Goal: Check status: Check status

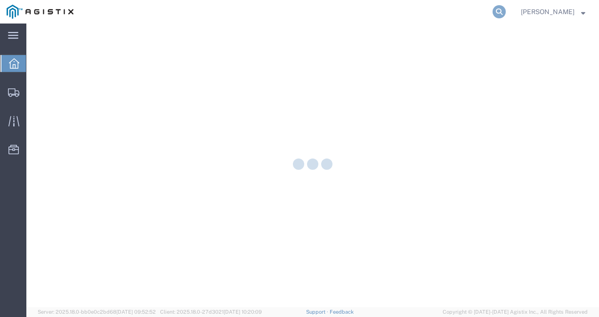
click at [505, 17] on icon at bounding box center [498, 11] width 13 height 13
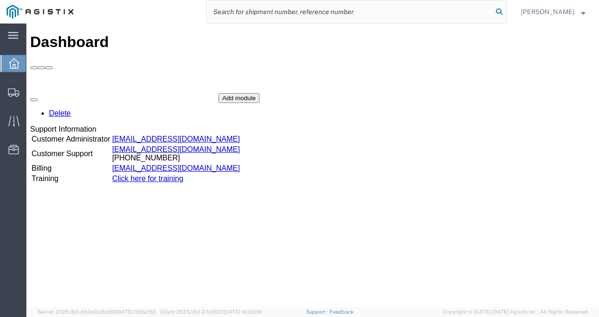
paste input "56691151"
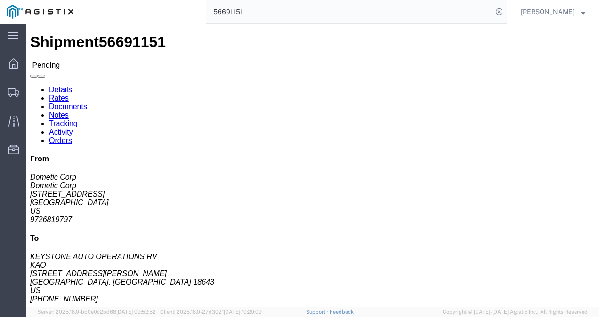
click div "Leg 1 - Truckload Vehicle 1: Standard Dry Van (53 Feet) Number of trucks: 1"
click link "Rates"
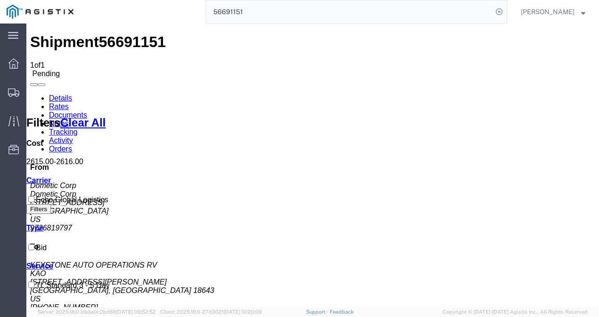
click at [58, 94] on link "Details" at bounding box center [60, 98] width 23 height 8
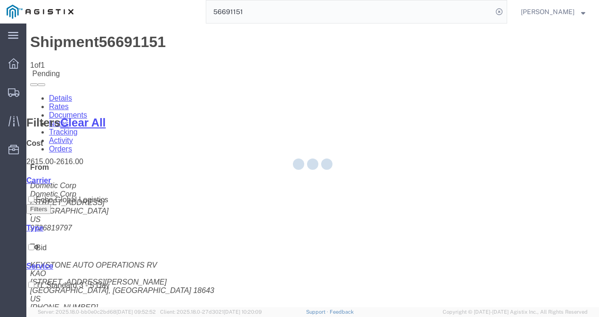
click at [315, 183] on div at bounding box center [312, 166] width 572 height 284
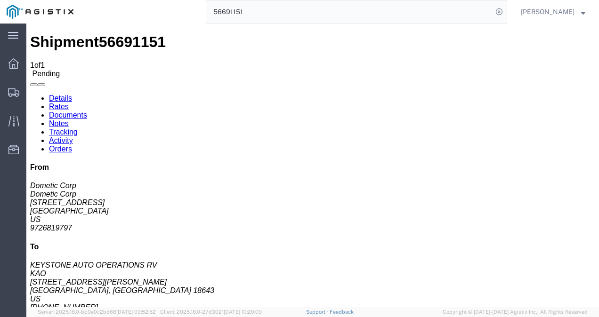
drag, startPoint x: 311, startPoint y: 172, endPoint x: 453, endPoint y: 178, distance: 142.7
click h4 "Routing & Vehicle Information"
drag, startPoint x: 336, startPoint y: 186, endPoint x: 420, endPoint y: 187, distance: 84.2
click div "Leg 1 - Truckload Vehicle 1: Standard Dry Van (53 Feet) Number of trucks: 1"
click at [257, 11] on input "56691151" at bounding box center [349, 11] width 286 height 23
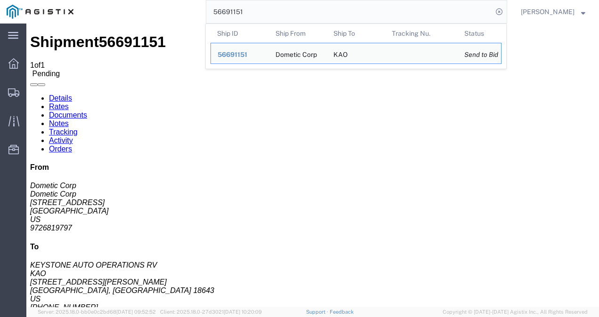
click at [257, 11] on input "56691151" at bounding box center [349, 11] width 286 height 23
paste input "743782"
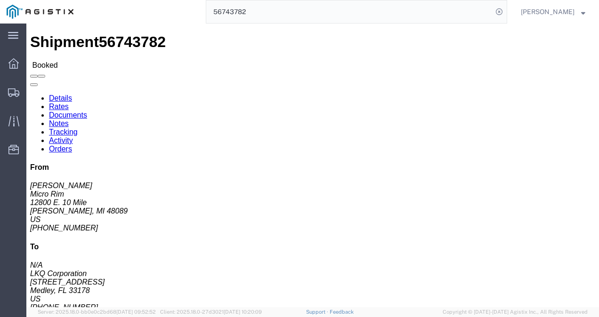
click div "Leg 1 - Truckload Vehicle 1: Standard Dry Van (53 Feet) Number of trucks: 1"
click h4 "Routing & Vehicle Information"
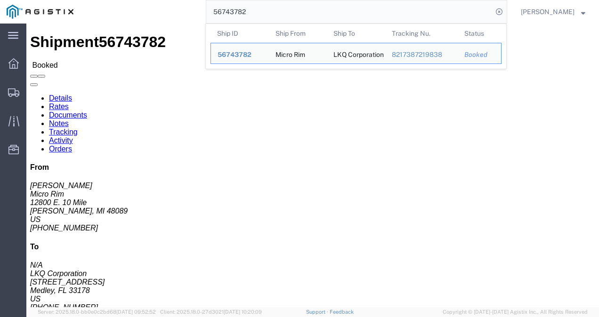
click at [313, 6] on input "56743782" at bounding box center [349, 11] width 286 height 23
drag, startPoint x: 313, startPoint y: 6, endPoint x: 309, endPoint y: 6, distance: 4.7
click at [313, 6] on input "56743782" at bounding box center [349, 11] width 286 height 23
paste input "64229567"
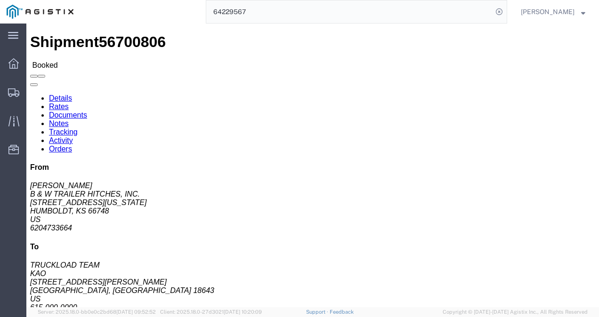
click div "Leg 1 - Truckload Vehicle 1: Standard Dry Van (53 Feet) Number of trucks: 1"
click h4 "Routing & Vehicle Information"
click div "Shipment Detail Ship From B & W TRAILER HITCHES, INC. (BILL GUTIERREZ) 1216 HAW…"
click at [32, 91] on span "Shipments" at bounding box center [29, 92] width 7 height 19
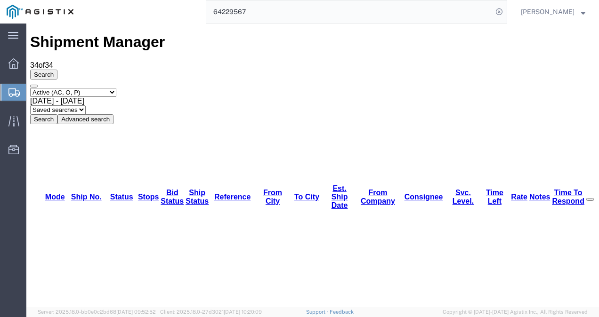
click at [264, 6] on input "64229567" at bounding box center [349, 11] width 286 height 23
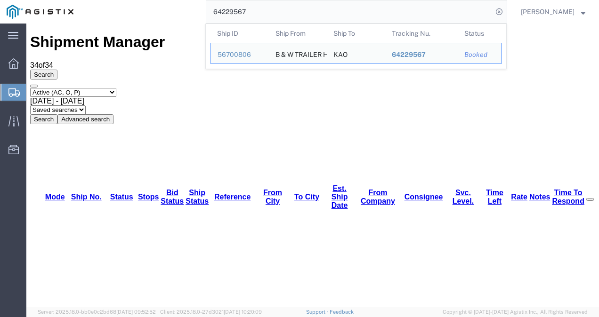
click at [264, 6] on input "64229567" at bounding box center [349, 11] width 286 height 23
paste input "56691151"
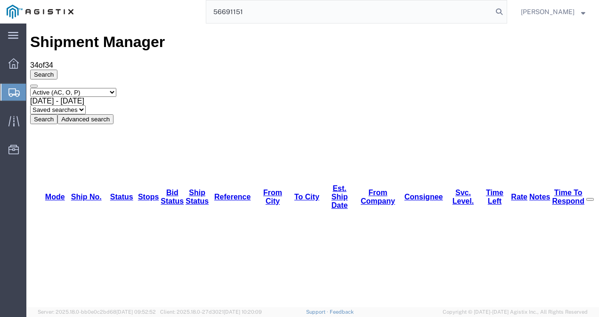
type input "56691151"
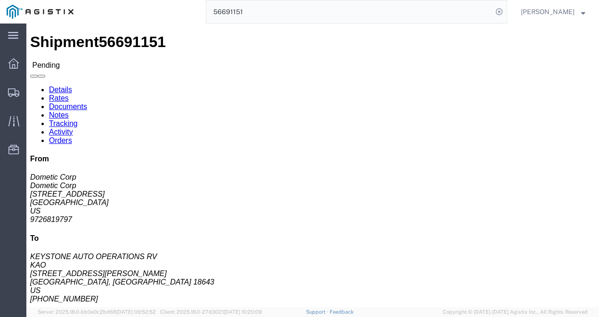
click div "Ship From Dometic Corp (Dometic Corp) 2710 N Forum Dr, Grand Prairie, TX 75052 …"
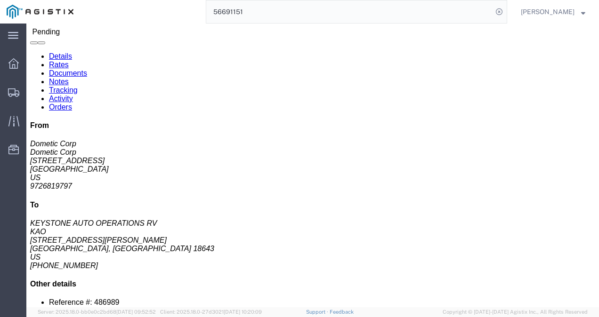
scroll to position [47, 0]
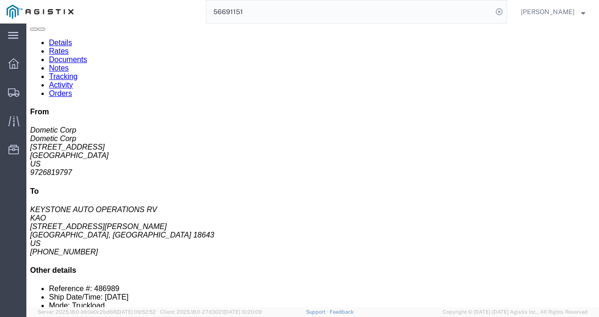
click div "Leg 1 - Truckload Vehicle 1: Standard Dry Van (53 Feet) Number of trucks: 1"
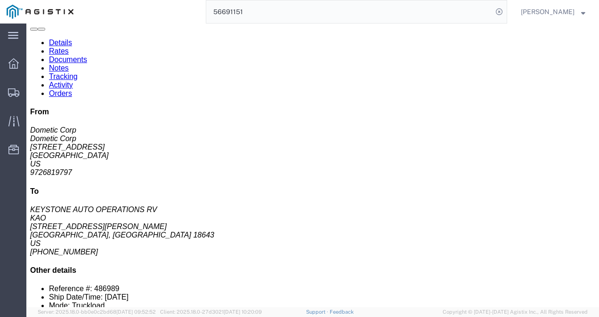
drag, startPoint x: 540, startPoint y: 120, endPoint x: 488, endPoint y: 120, distance: 52.2
click h4 "To"
click div "Ship From Dometic Corp (Dometic Corp) 2710 N Forum Dr, Grand Prairie, TX 75052 …"
click address "KEYSTONE AUTO OPERATIONS RV KAO 68 Slocum Ave Exeter, PA 18643 US 570-655-4514"
click h4 "Routing & Vehicle Information"
